Goal: Task Accomplishment & Management: Use online tool/utility

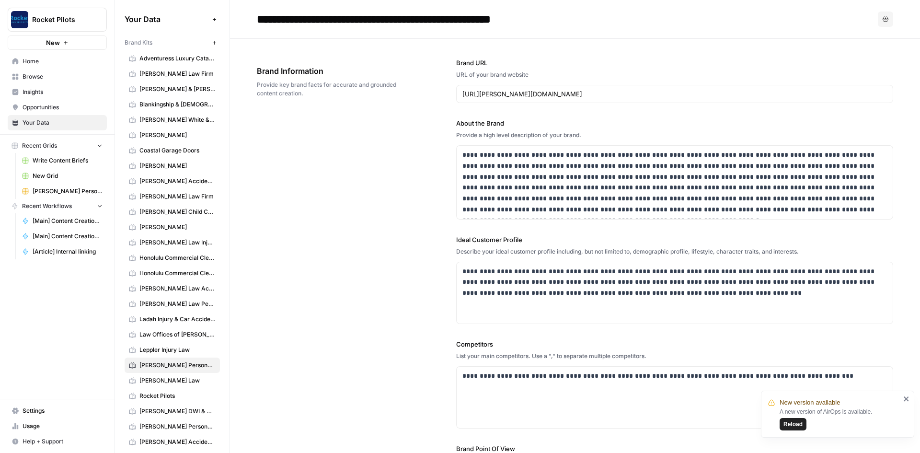
scroll to position [767, 0]
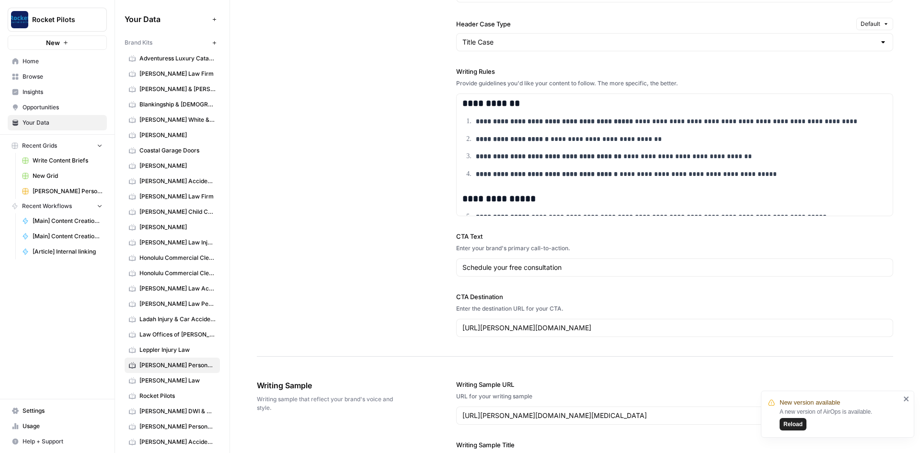
click at [53, 57] on span "Home" at bounding box center [63, 61] width 80 height 9
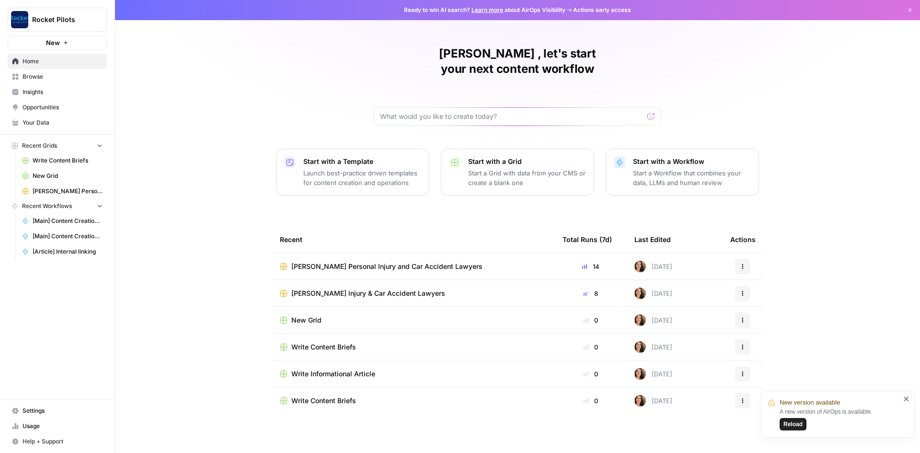
click at [368, 288] on span "Burgess Injury & Car Accident Lawyers" at bounding box center [368, 293] width 154 height 10
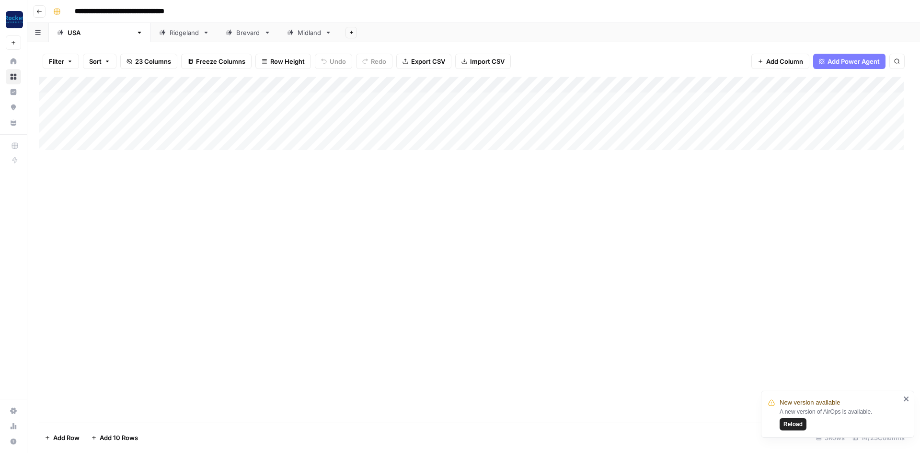
click at [588, 100] on div "Add Column" at bounding box center [474, 117] width 870 height 80
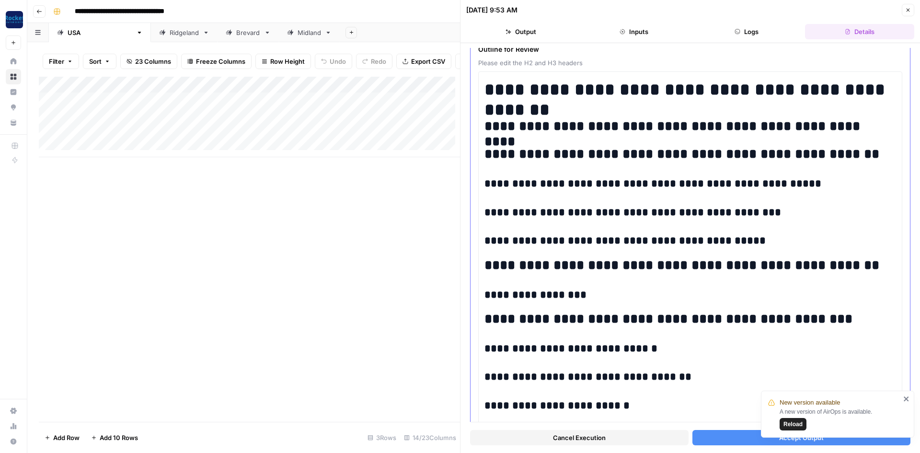
scroll to position [144, 0]
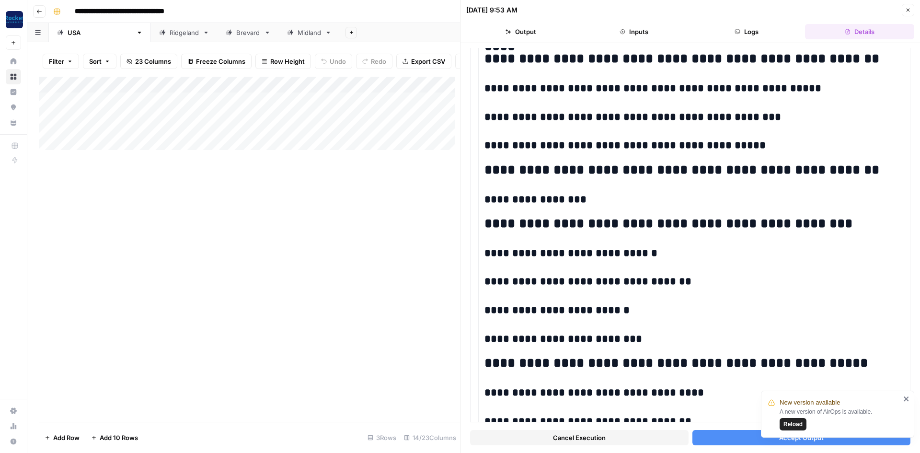
click at [906, 398] on icon "close" at bounding box center [906, 399] width 7 height 8
click at [731, 436] on button "Accept Output" at bounding box center [801, 437] width 218 height 15
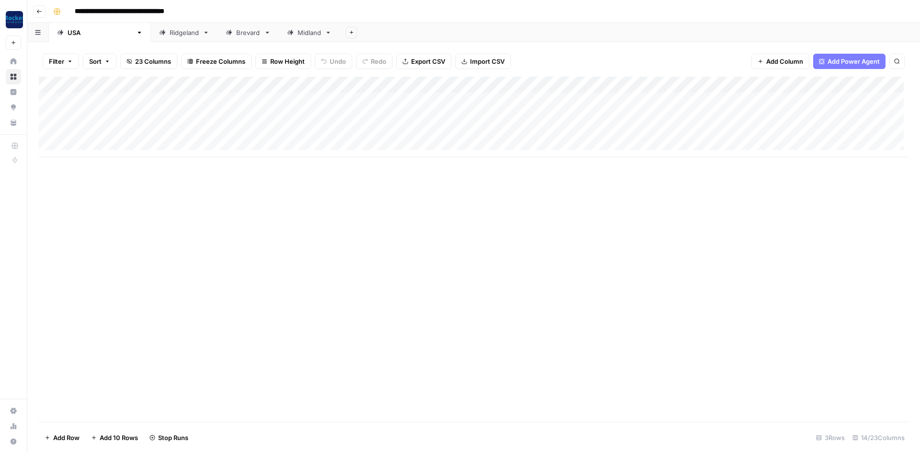
click at [589, 131] on div "Add Column" at bounding box center [474, 117] width 870 height 80
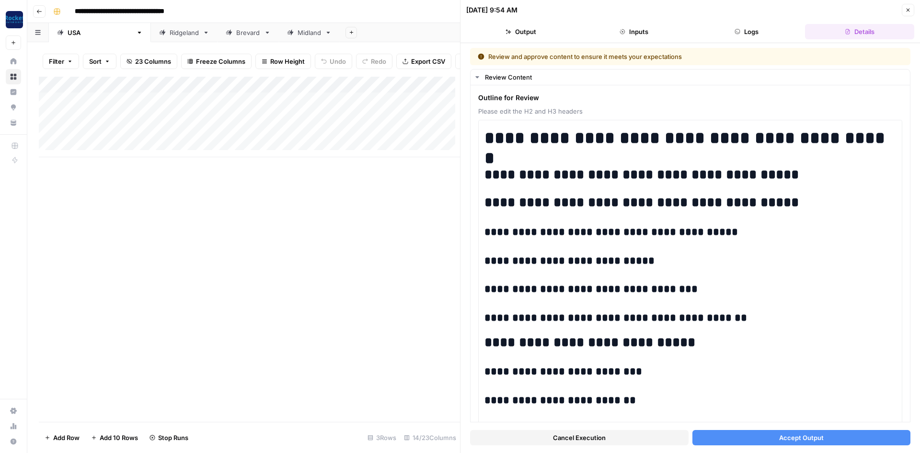
click at [826, 438] on button "Accept Output" at bounding box center [801, 437] width 218 height 15
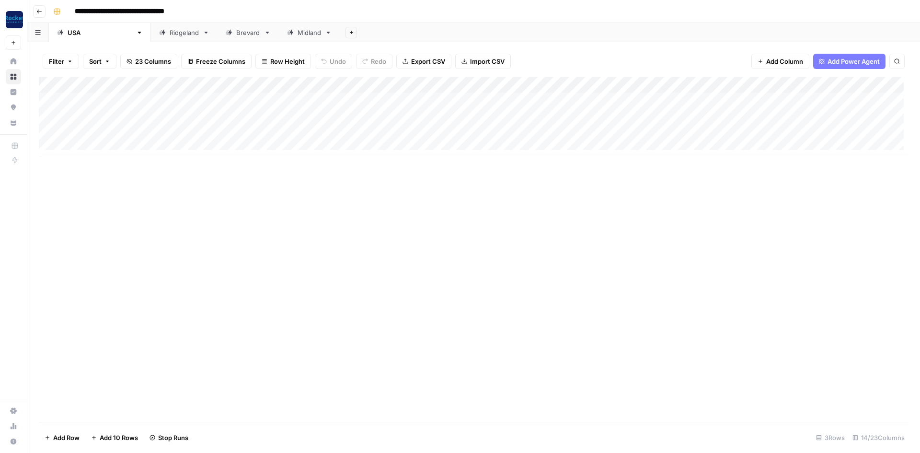
click at [151, 38] on link "Ridgeland" at bounding box center [184, 32] width 67 height 19
click at [564, 100] on div "Add Column" at bounding box center [474, 101] width 870 height 48
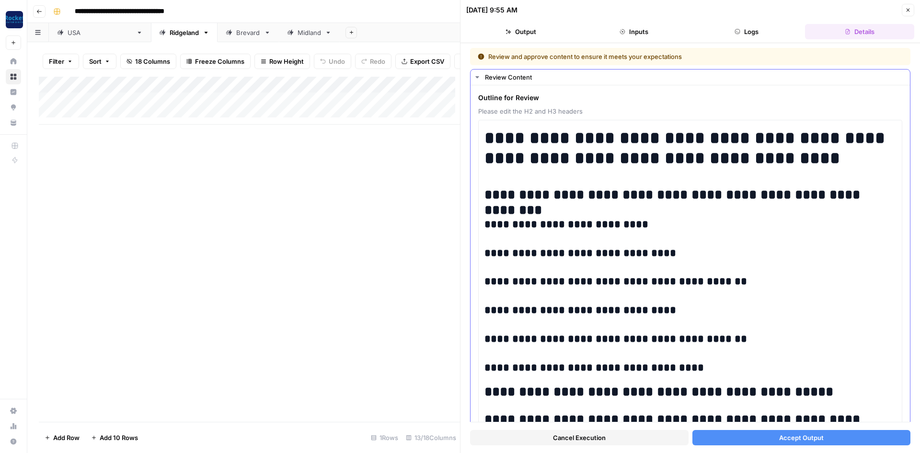
scroll to position [96, 0]
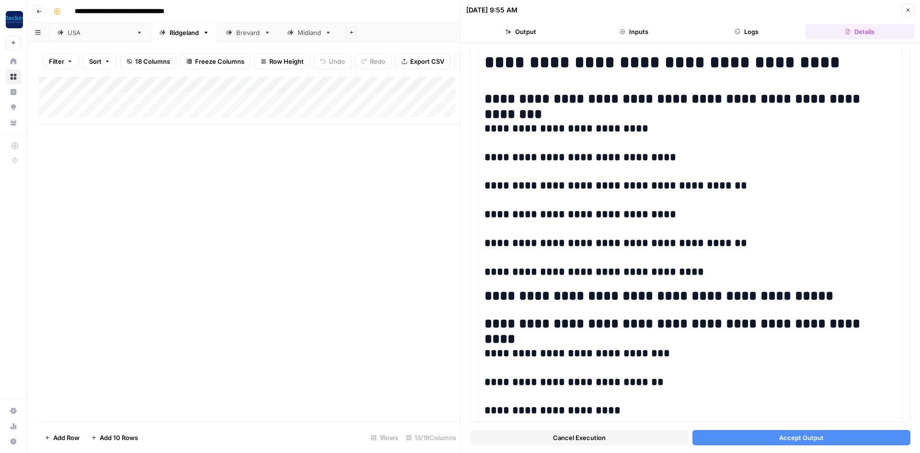
click at [816, 436] on span "Accept Output" at bounding box center [801, 438] width 45 height 10
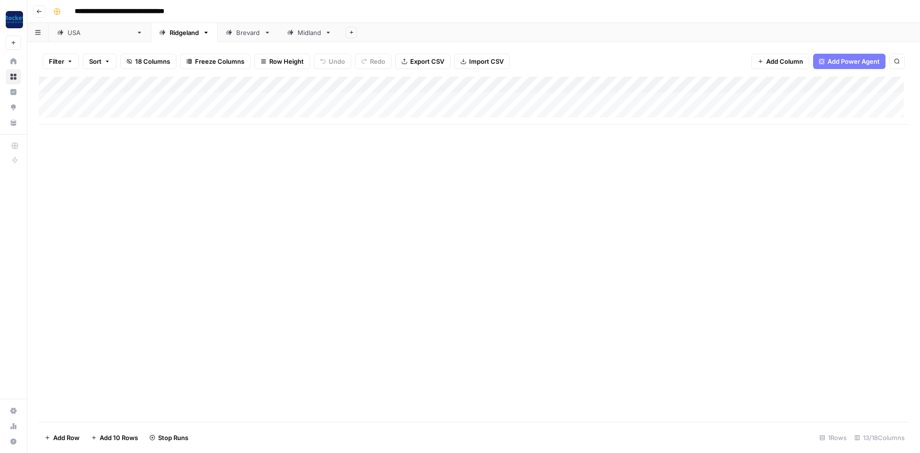
click at [236, 37] on div "Brevard" at bounding box center [248, 33] width 24 height 10
click at [787, 100] on div "Add Column" at bounding box center [474, 109] width 870 height 64
click at [563, 117] on div "Add Column" at bounding box center [474, 109] width 870 height 64
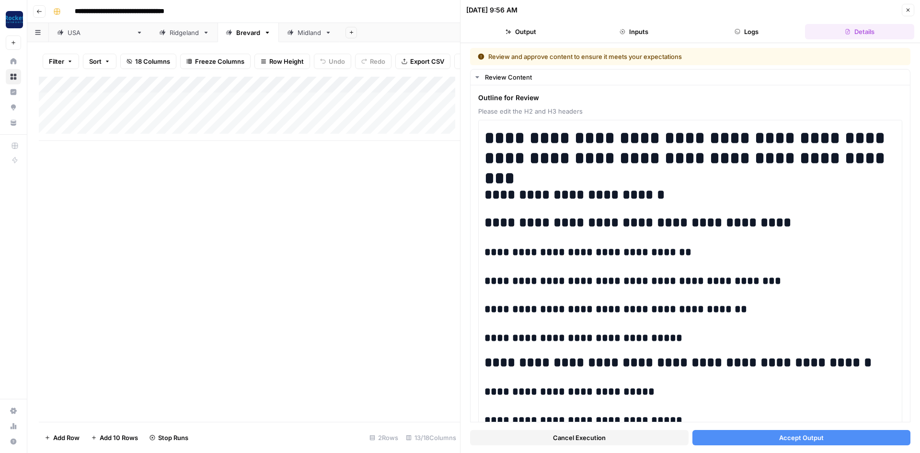
click at [773, 441] on button "Accept Output" at bounding box center [801, 437] width 218 height 15
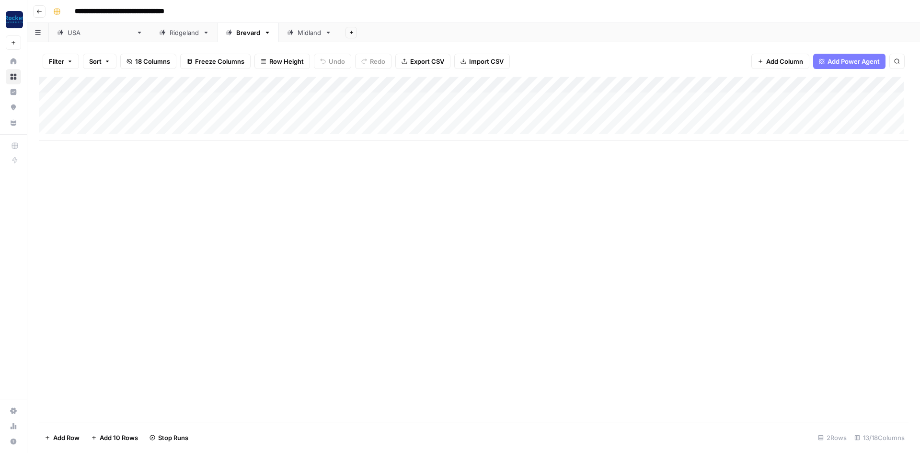
click at [298, 33] on div "Midland" at bounding box center [309, 33] width 23 height 10
click at [561, 102] on div "Add Column" at bounding box center [474, 101] width 870 height 48
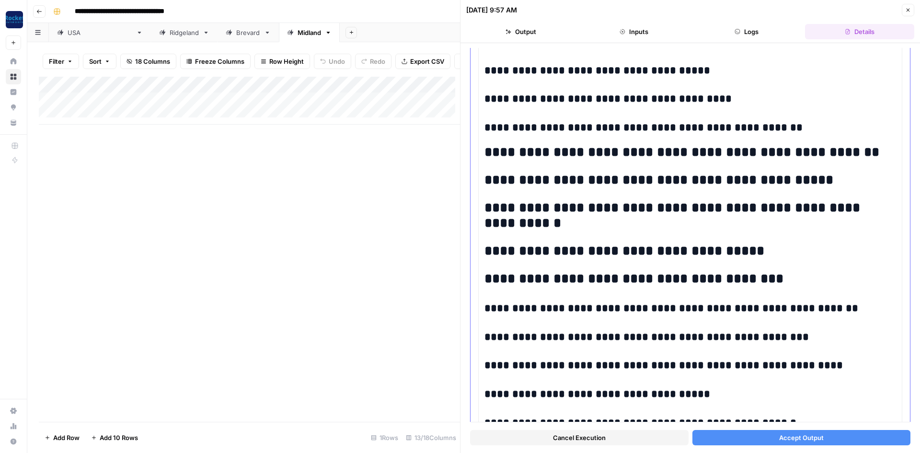
scroll to position [431, 0]
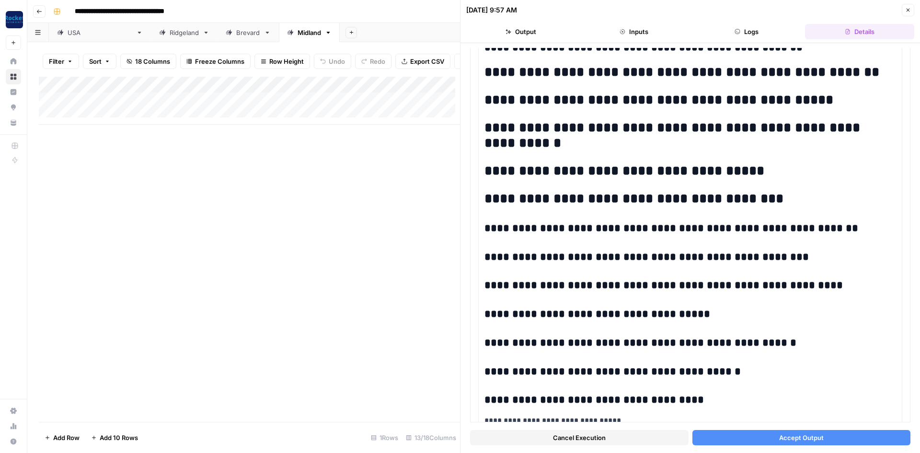
click at [790, 436] on span "Accept Output" at bounding box center [801, 438] width 45 height 10
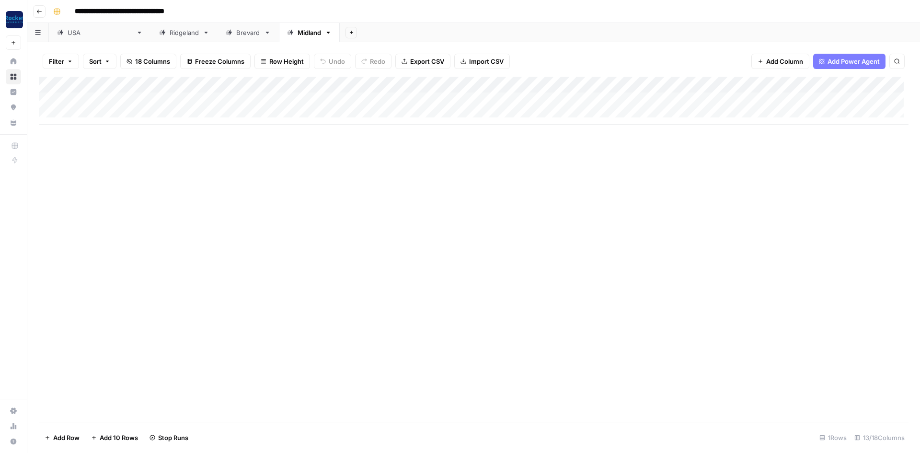
click at [75, 36] on div "USA" at bounding box center [100, 33] width 65 height 10
click at [812, 114] on div "Add Column" at bounding box center [474, 117] width 870 height 80
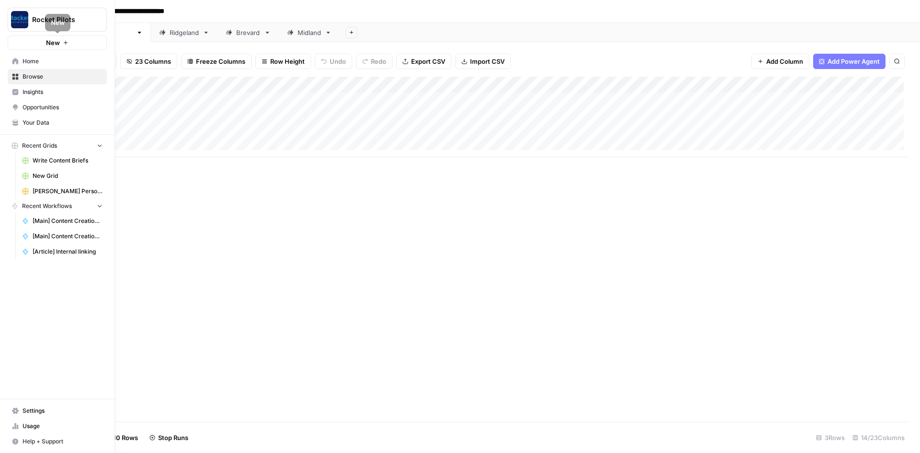
click at [21, 59] on link "Home" at bounding box center [57, 61] width 99 height 15
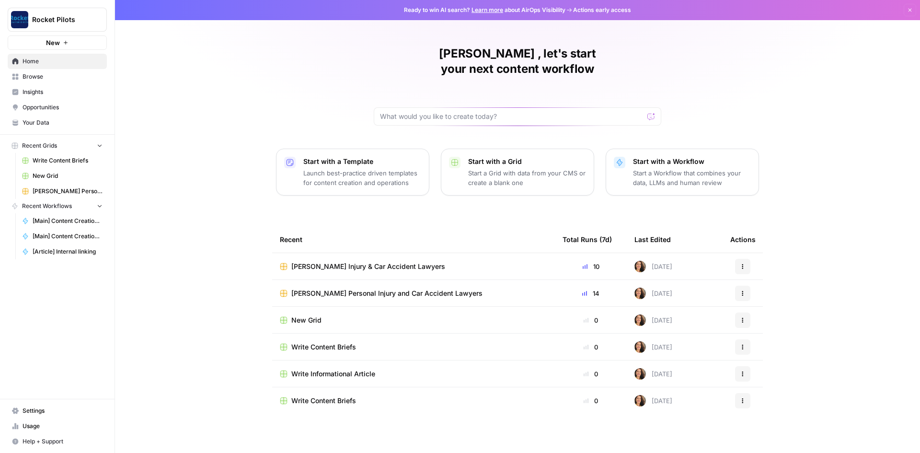
click at [360, 288] on span "[PERSON_NAME] Personal Injury and Car Accident Lawyers" at bounding box center [386, 293] width 191 height 10
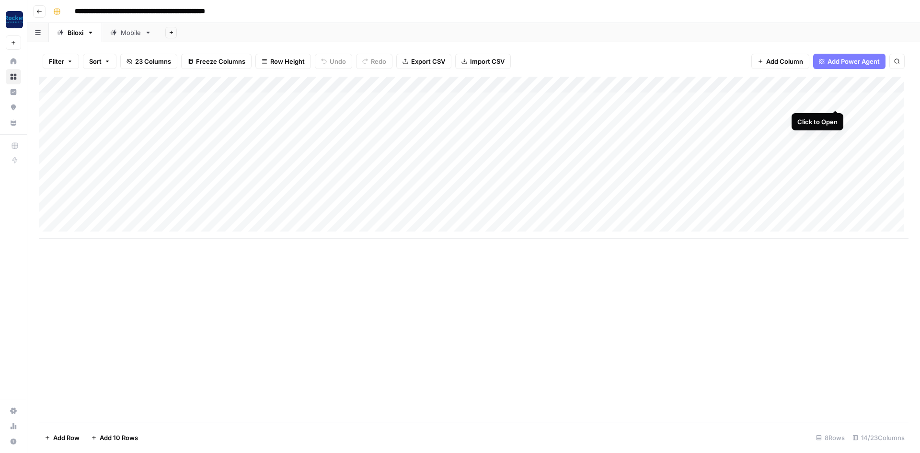
click at [837, 100] on div "Add Column" at bounding box center [474, 158] width 870 height 162
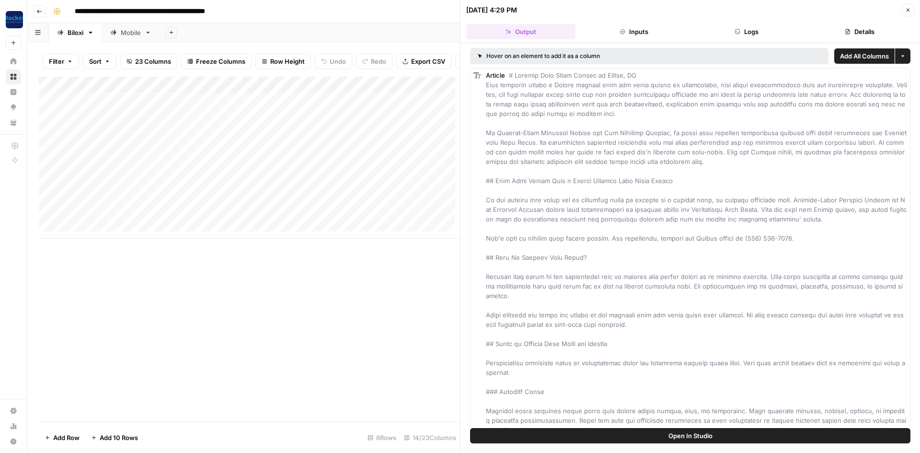
click at [636, 35] on button "Inputs" at bounding box center [633, 31] width 109 height 15
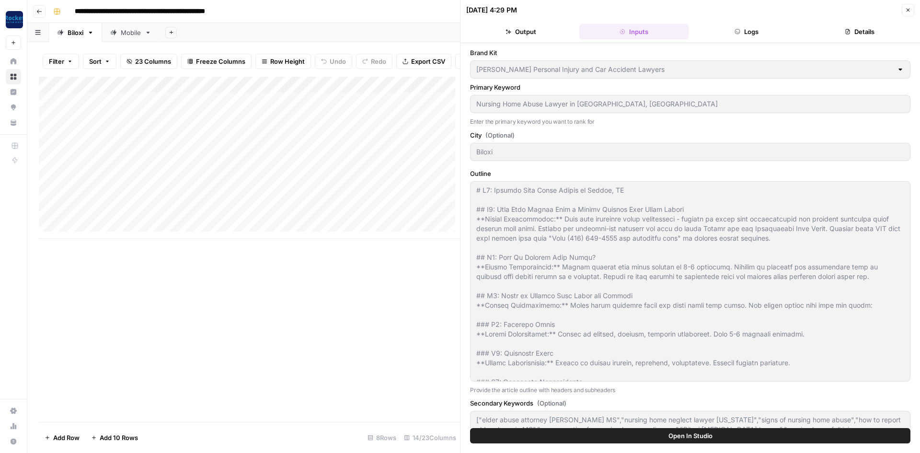
click at [747, 34] on button "Logs" at bounding box center [746, 31] width 109 height 15
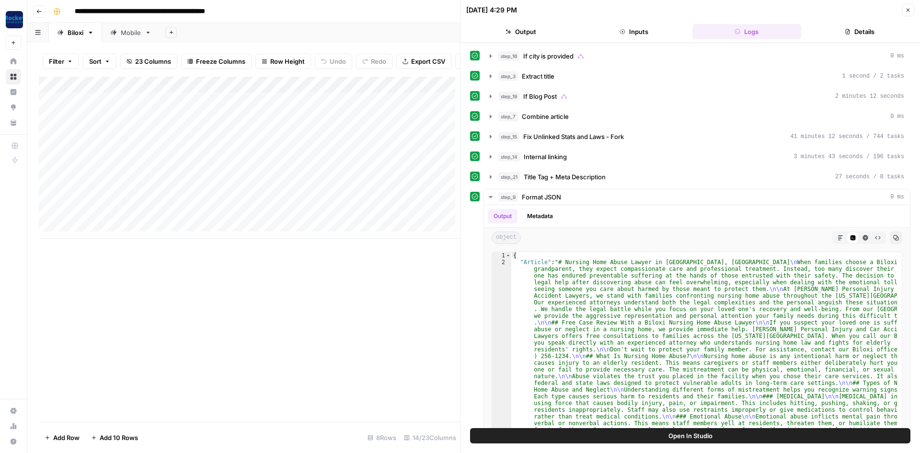
click at [841, 32] on button "Details" at bounding box center [859, 31] width 109 height 15
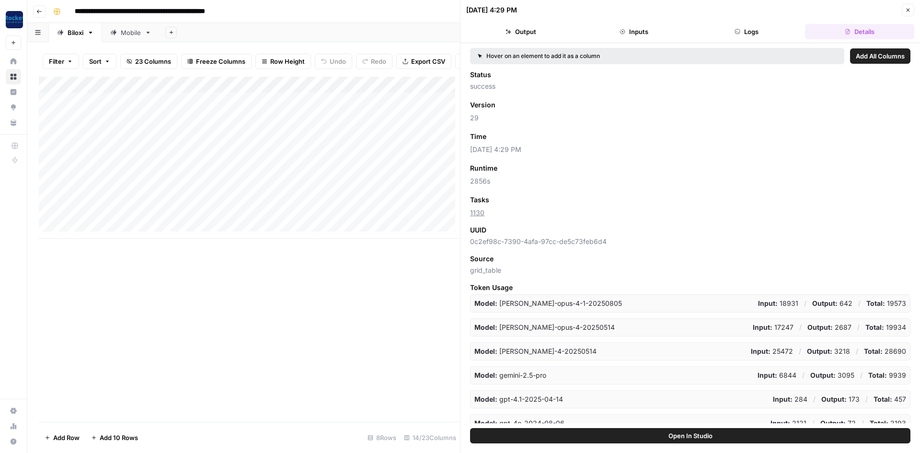
click at [532, 34] on button "Output" at bounding box center [520, 31] width 109 height 15
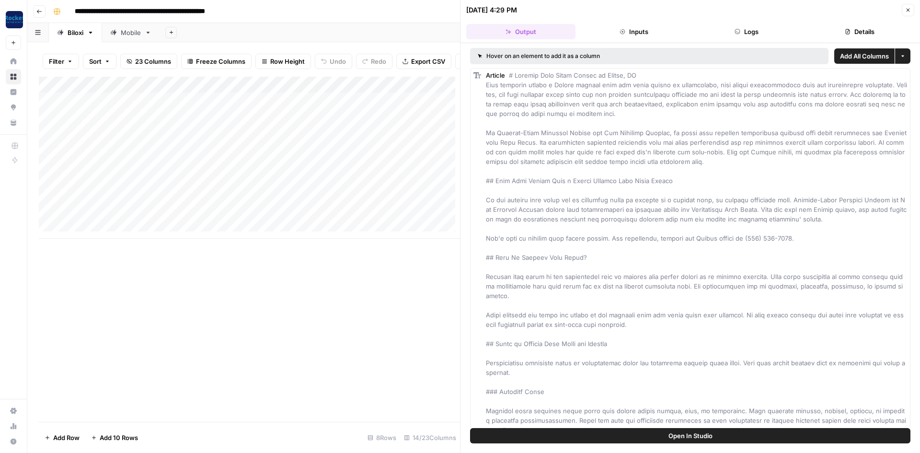
click at [906, 11] on icon "button" at bounding box center [908, 10] width 6 height 6
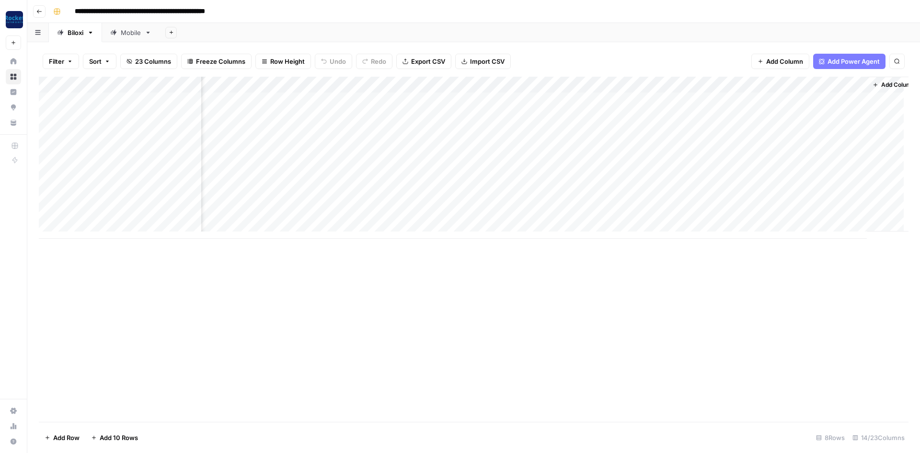
scroll to position [0, 400]
click at [449, 100] on div "Add Column" at bounding box center [474, 158] width 870 height 162
click at [436, 116] on div "Add Column" at bounding box center [474, 158] width 870 height 162
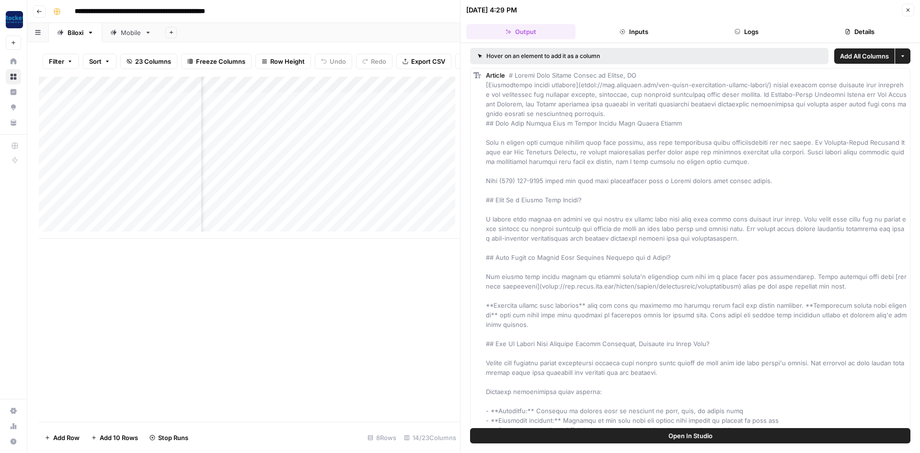
click at [664, 438] on button "Open In Studio" at bounding box center [690, 435] width 440 height 15
click at [908, 10] on icon "button" at bounding box center [908, 10] width 6 height 6
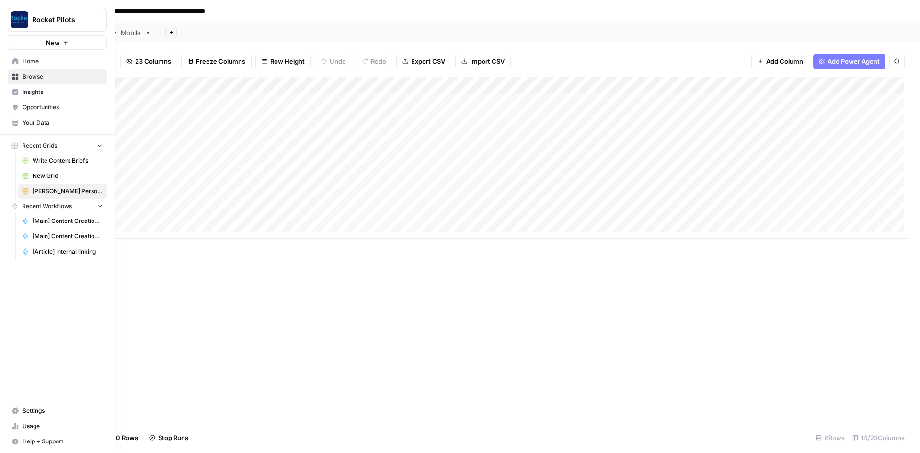
click at [36, 119] on span "Your Data" at bounding box center [63, 122] width 80 height 9
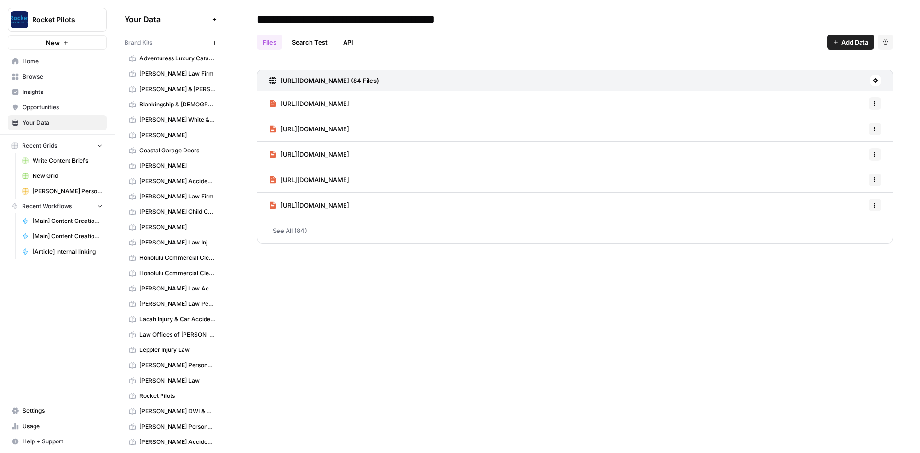
scroll to position [240, 0]
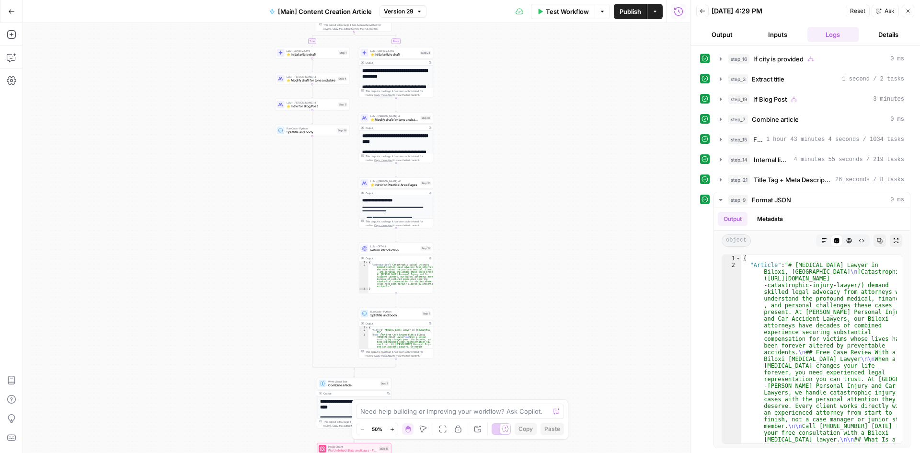
click at [625, 12] on span "Publish" at bounding box center [631, 12] width 22 height 10
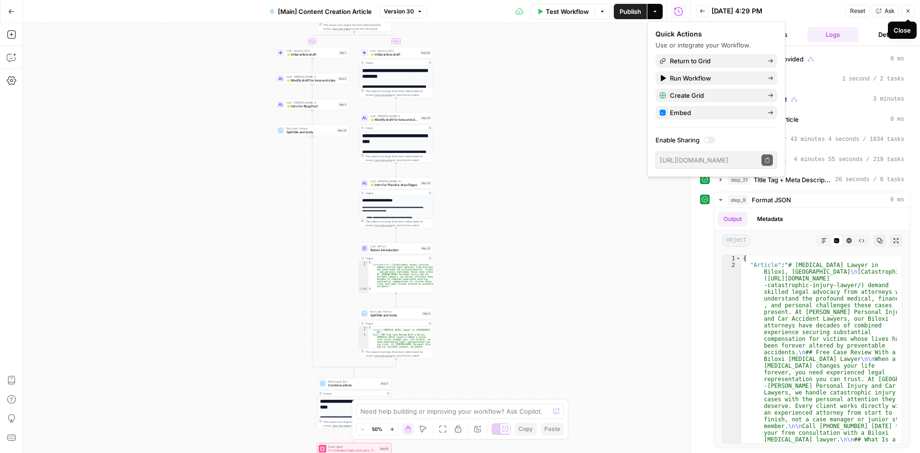
click at [909, 10] on icon "button" at bounding box center [907, 11] width 3 height 3
